Goal: Navigation & Orientation: Find specific page/section

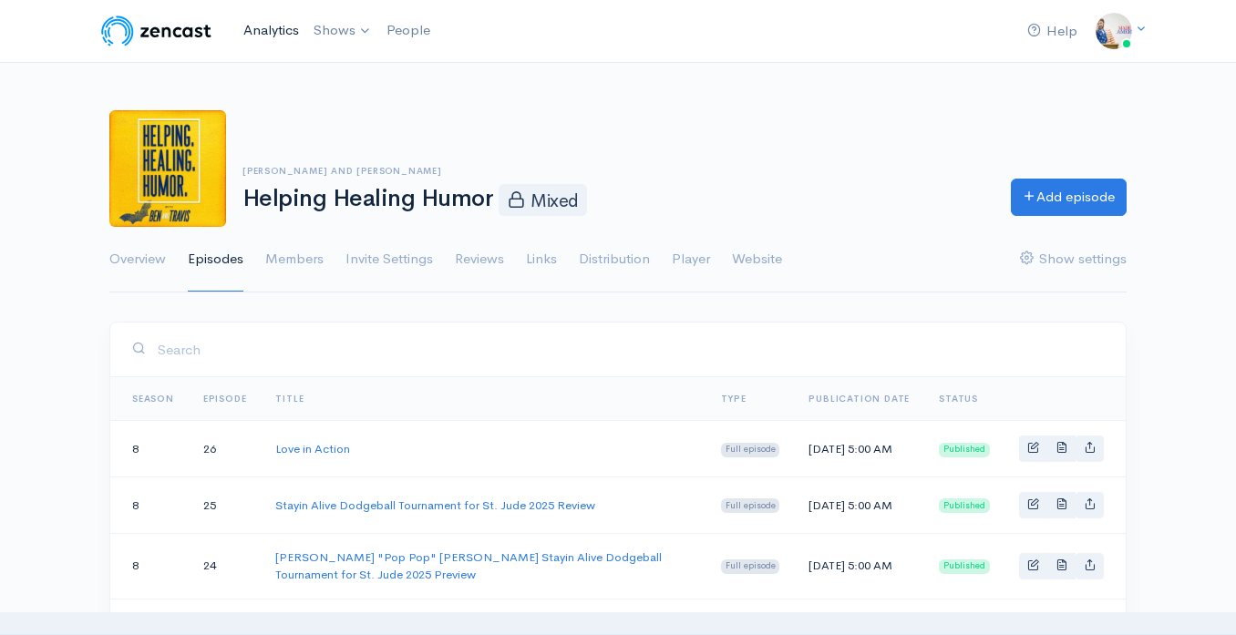
click at [263, 20] on link "Analytics" at bounding box center [271, 30] width 70 height 39
